Goal: Task Accomplishment & Management: Manage account settings

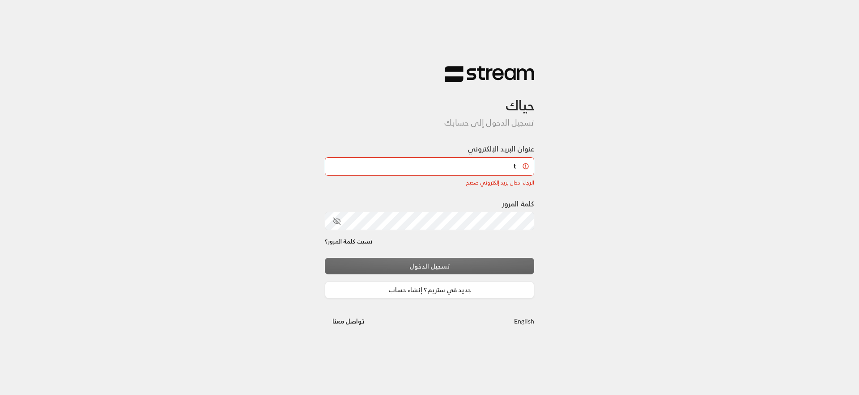
type input "[EMAIL_ADDRESS][DOMAIN_NAME]"
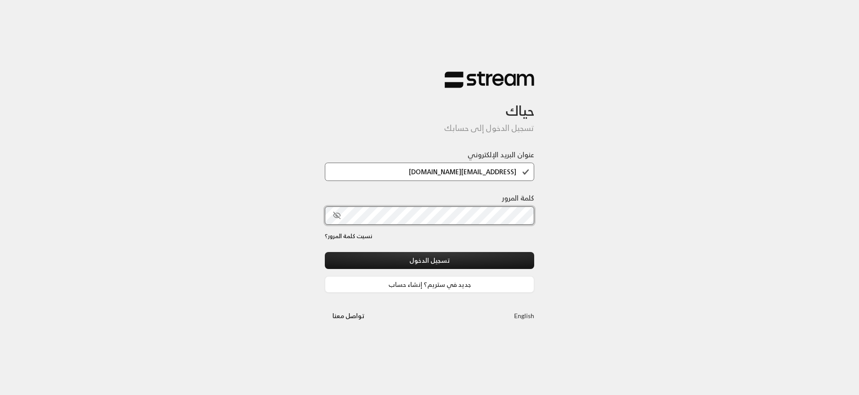
click at [325, 252] on button "تسجيل الدخول" at bounding box center [429, 260] width 209 height 17
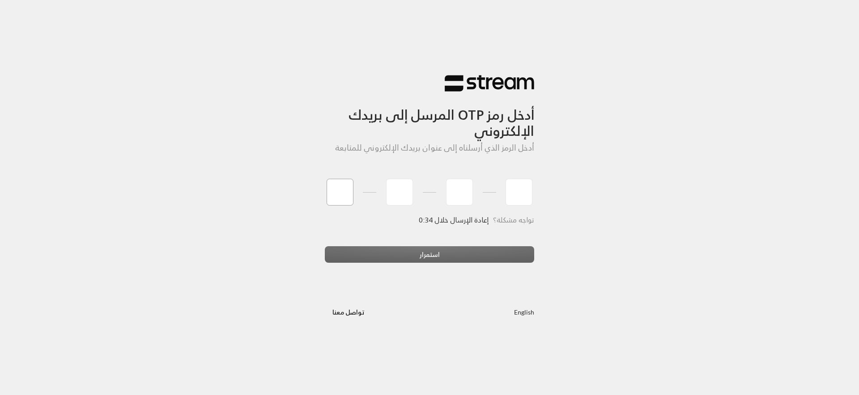
paste input "9"
type input "9"
type input "7"
type input "8"
type input "6"
